Goal: Entertainment & Leisure: Consume media (video, audio)

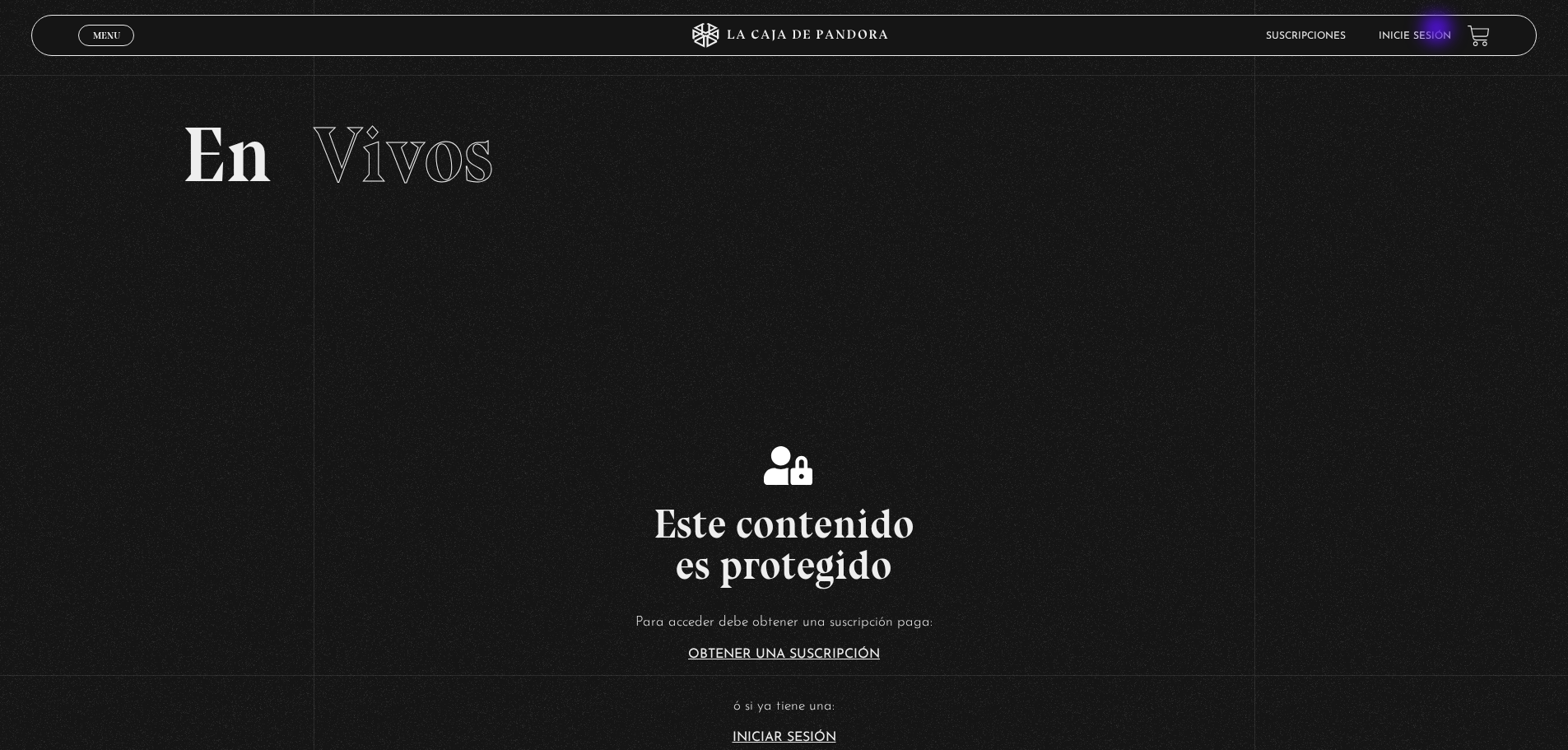
click at [1439, 31] on link "Inicie sesión" at bounding box center [1414, 37] width 72 height 10
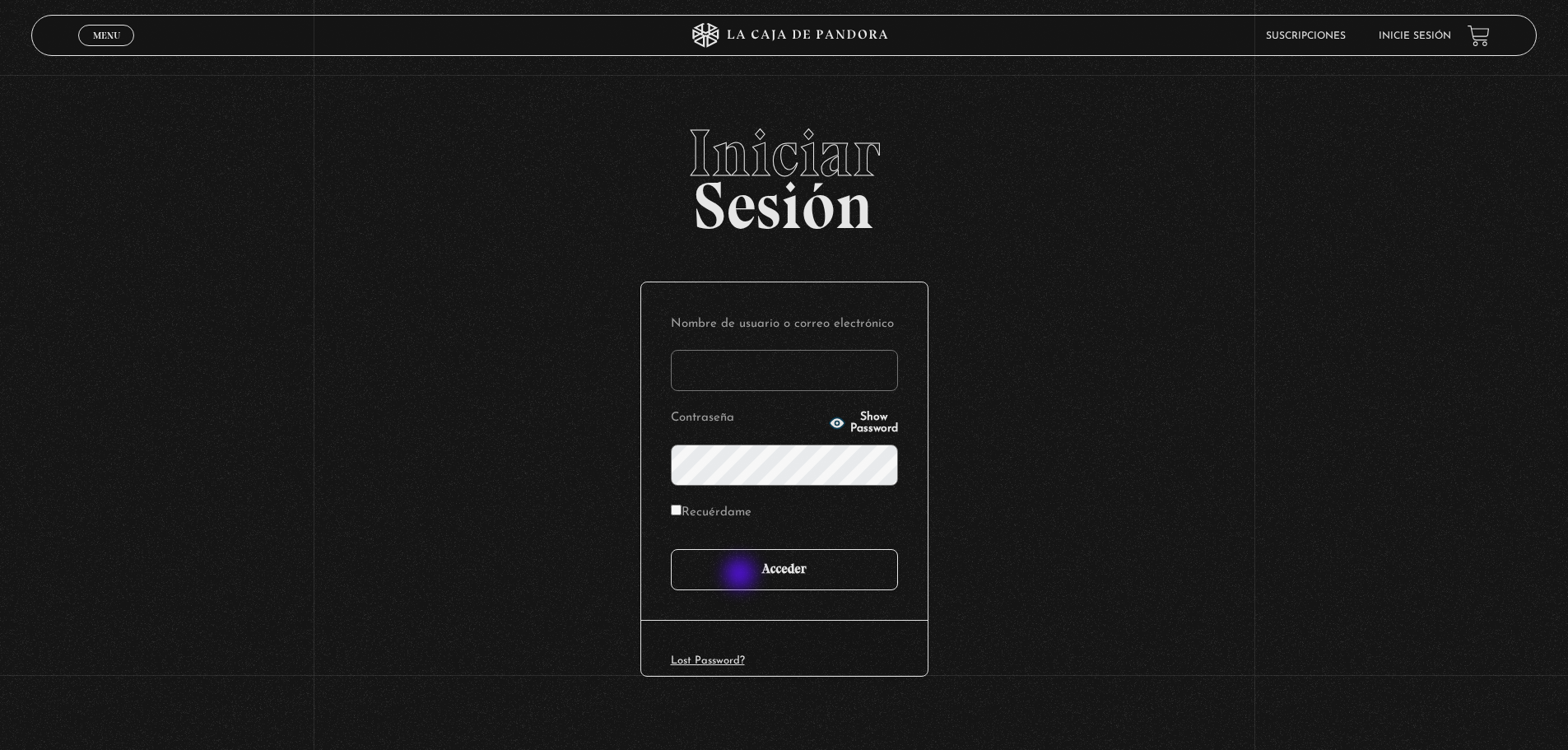
type input "[EMAIL_ADDRESS][DOMAIN_NAME]"
click at [760, 579] on input "Acceder" at bounding box center [784, 570] width 227 height 41
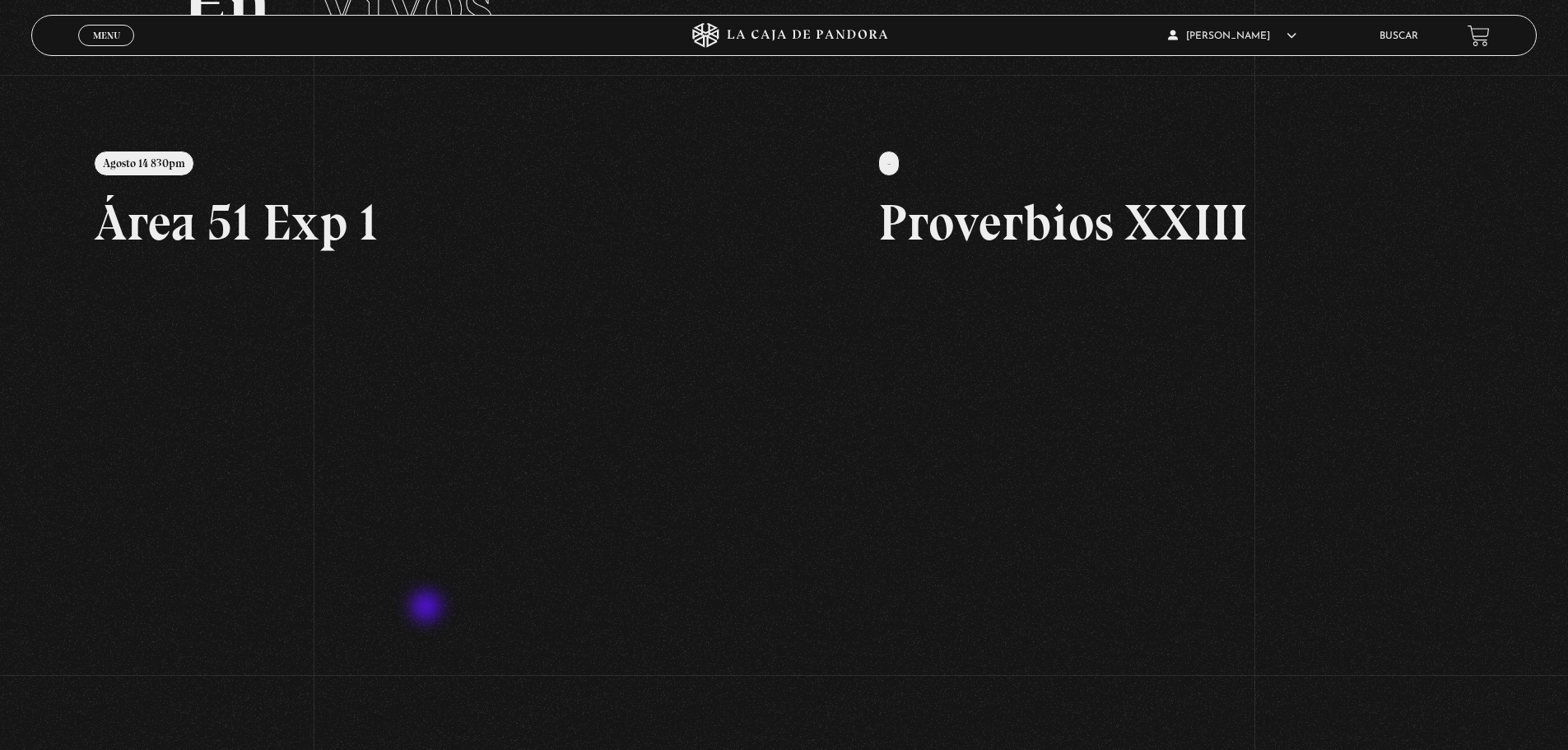
scroll to position [49, 0]
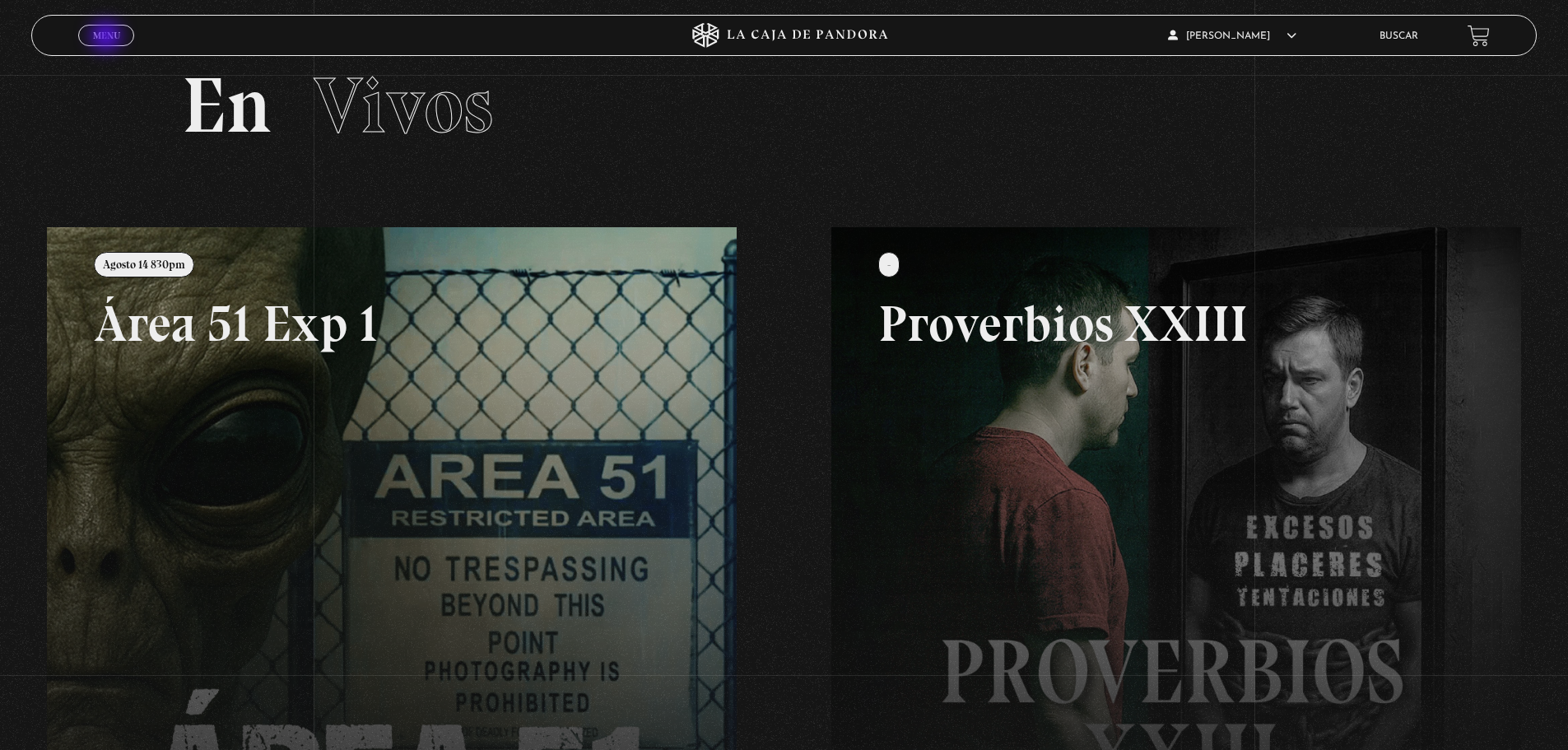
click at [108, 37] on span "Menu" at bounding box center [106, 36] width 27 height 10
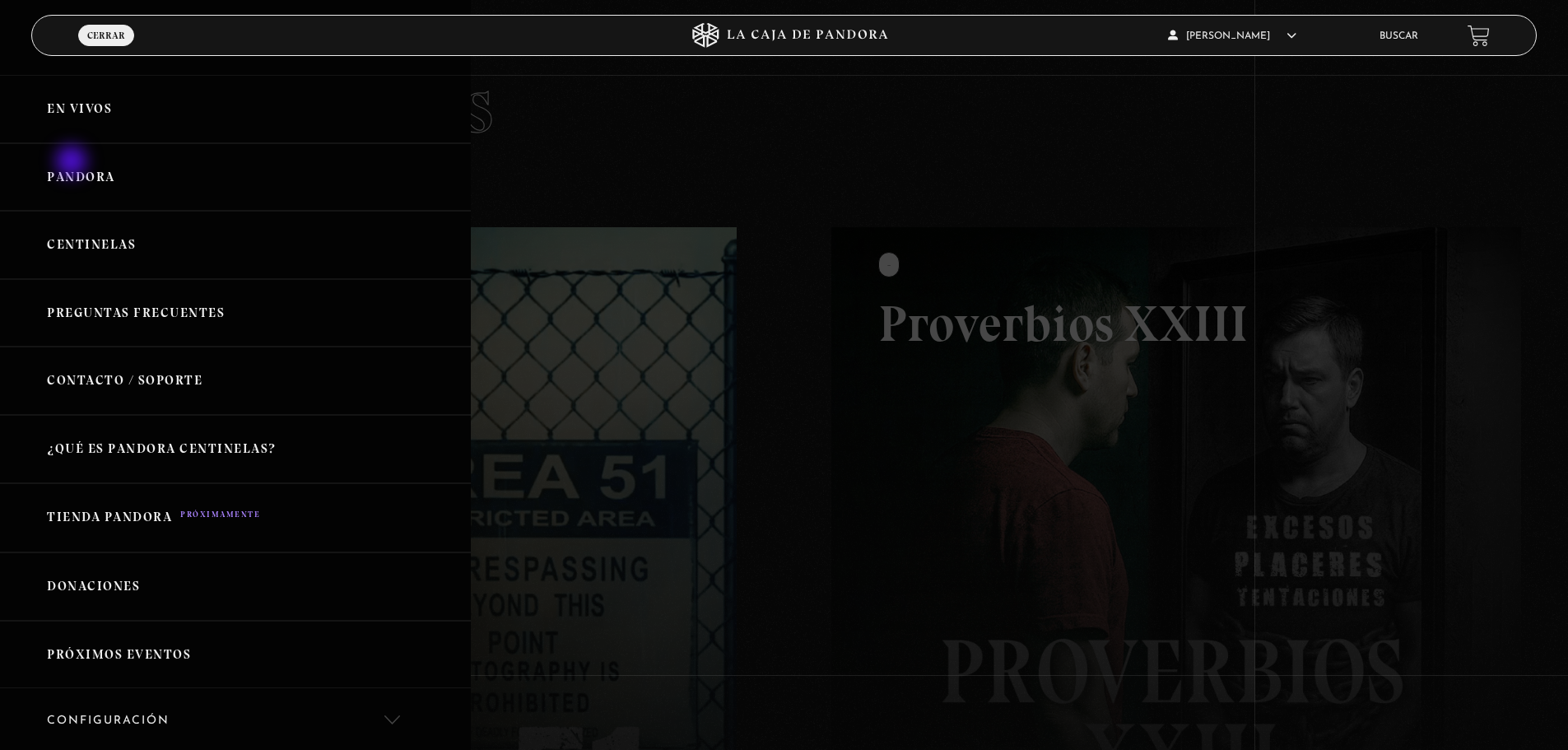
click at [73, 163] on link "Pandora" at bounding box center [235, 177] width 470 height 68
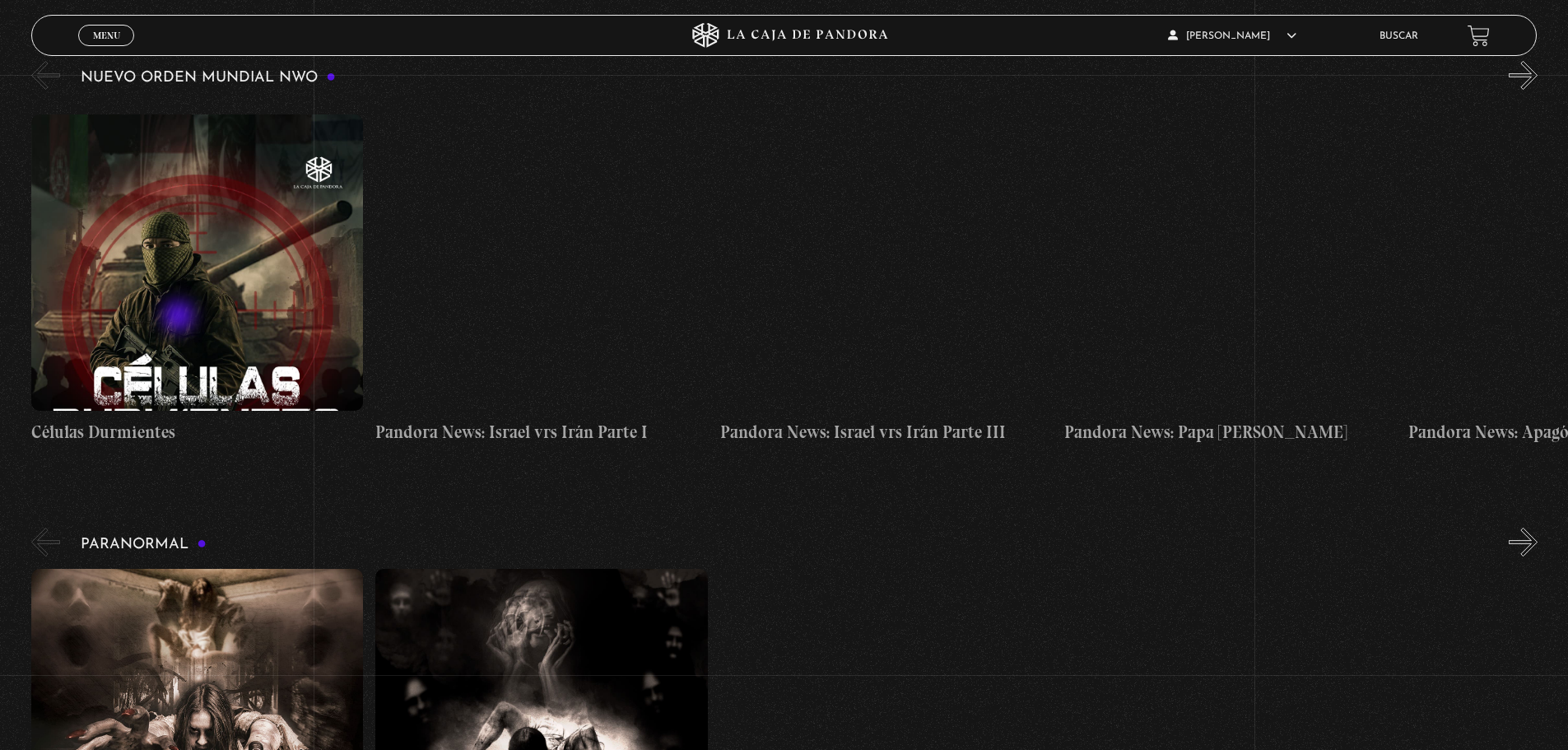
scroll to position [1153, 0]
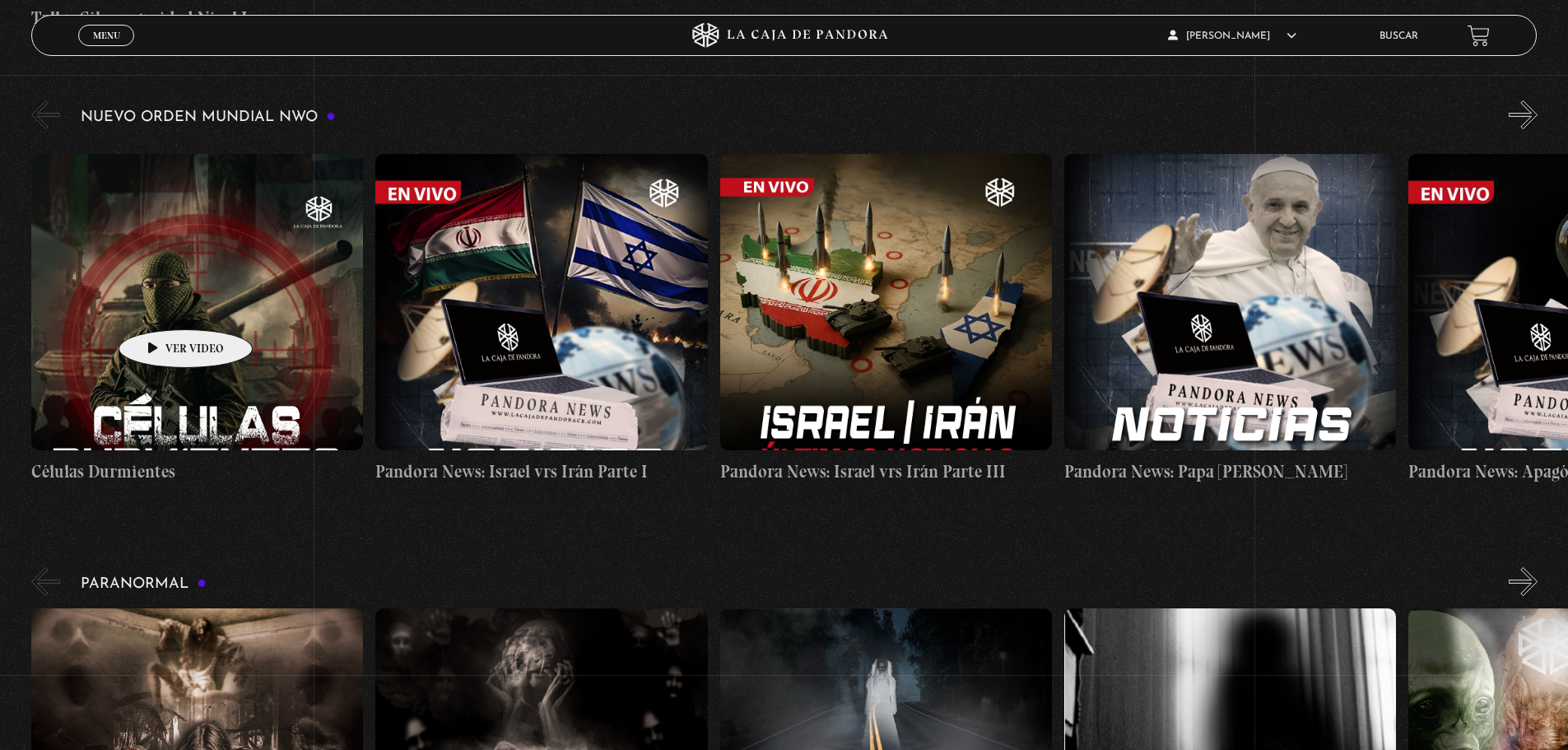
click at [160, 305] on figure at bounding box center [197, 302] width 332 height 296
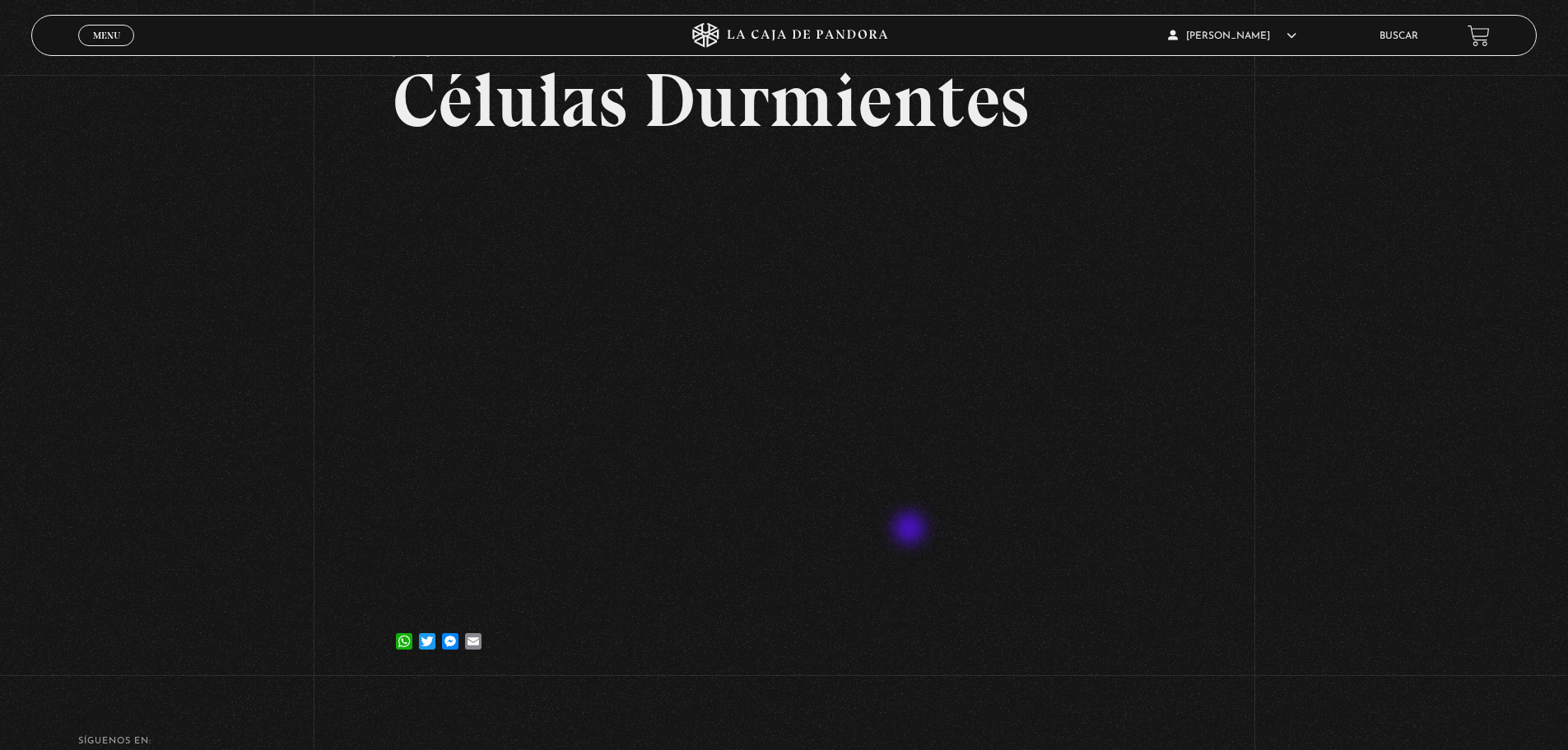
scroll to position [58, 0]
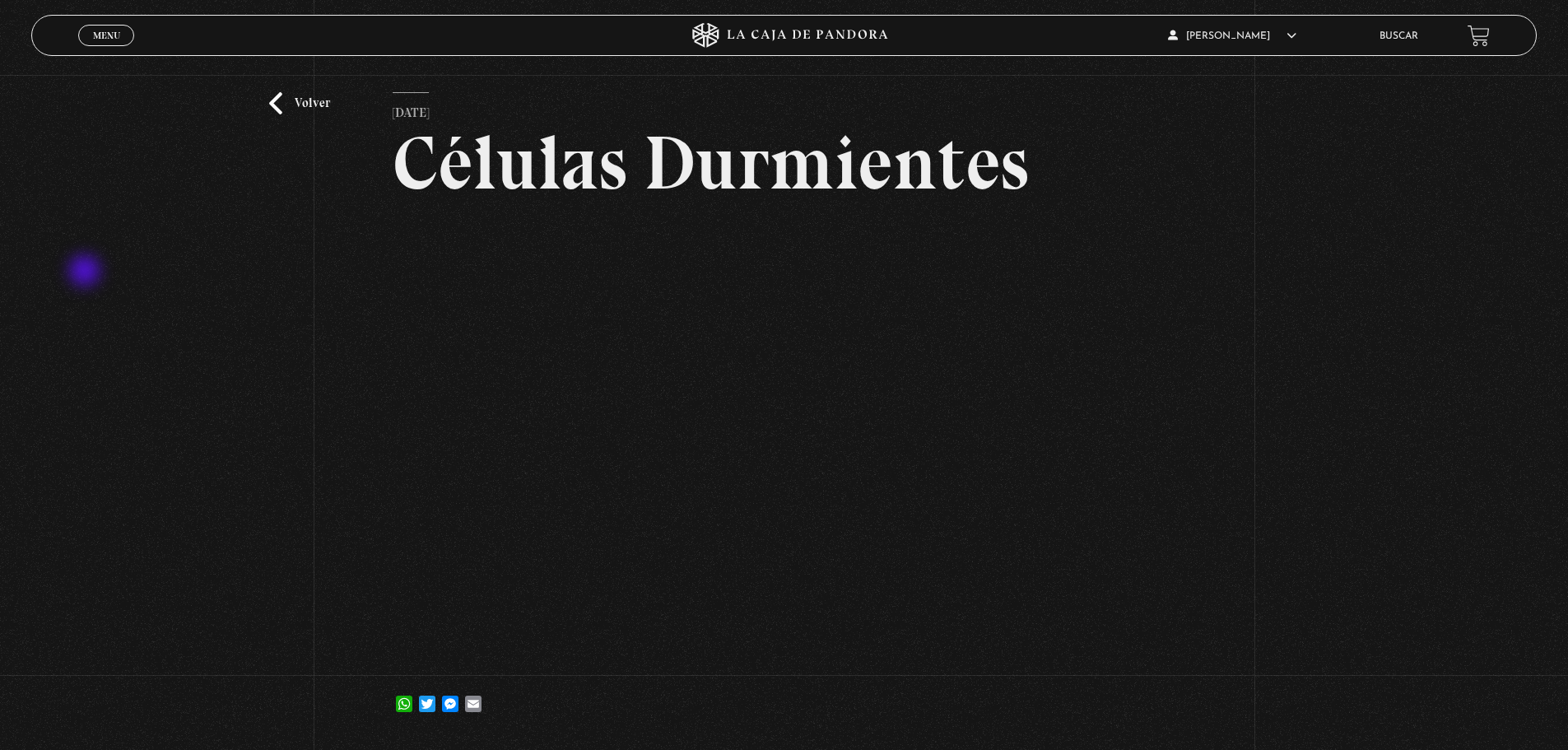
click at [87, 272] on div "Volver [DATE] Células Durmientes WhatsApp Twitter Messenger Email" at bounding box center [784, 379] width 1568 height 724
drag, startPoint x: 0, startPoint y: 180, endPoint x: 274, endPoint y: 34, distance: 310.5
click at [2, 179] on div "Volver [DATE] Células Durmientes WhatsApp Twitter Messenger Email" at bounding box center [784, 379] width 1568 height 724
